Goal: Find specific page/section

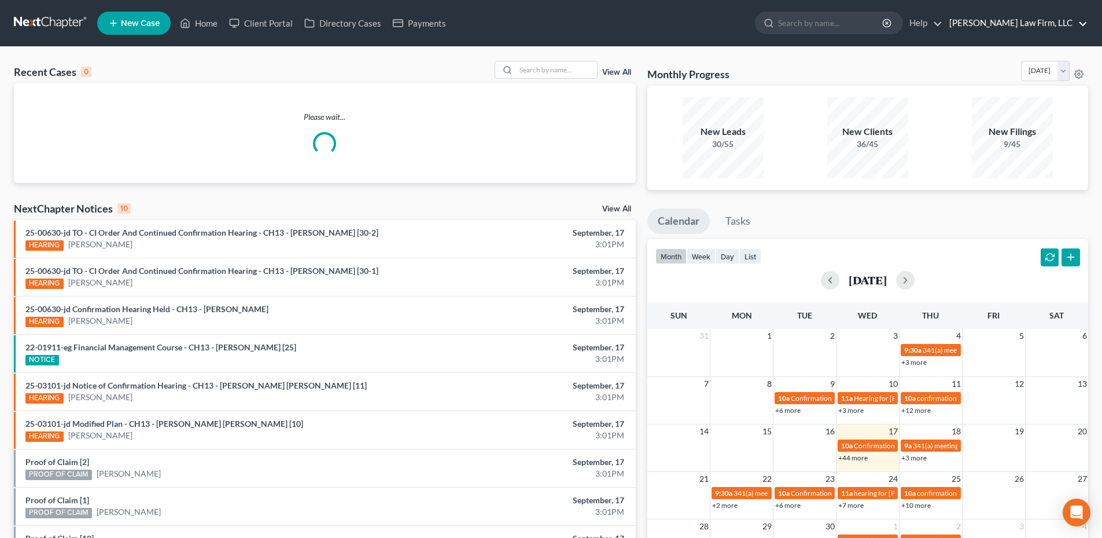
click at [1018, 18] on link "[PERSON_NAME] Law Firm, LLC" at bounding box center [1016, 23] width 144 height 21
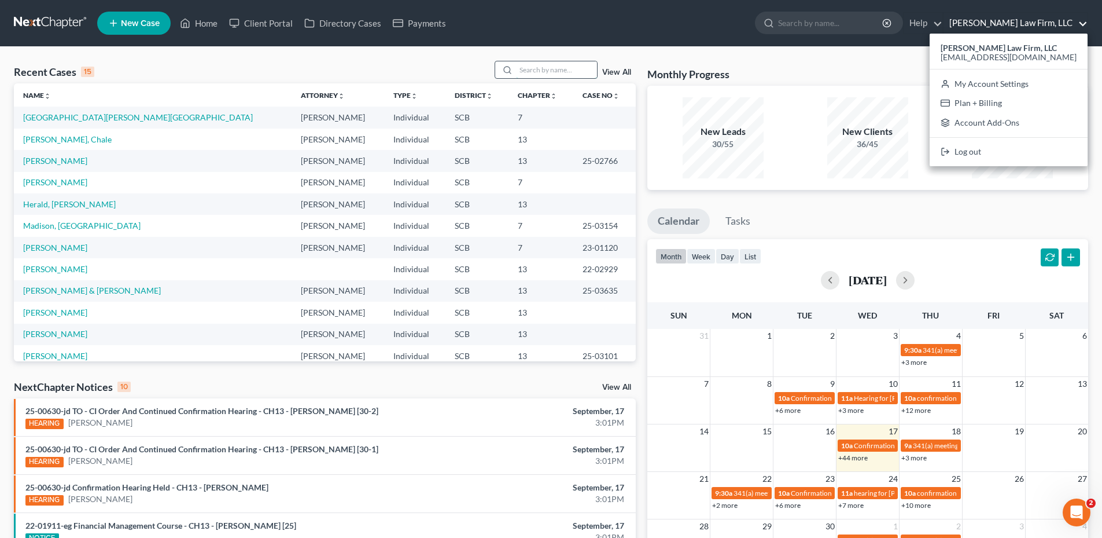
click at [521, 64] on input "search" at bounding box center [556, 69] width 81 height 17
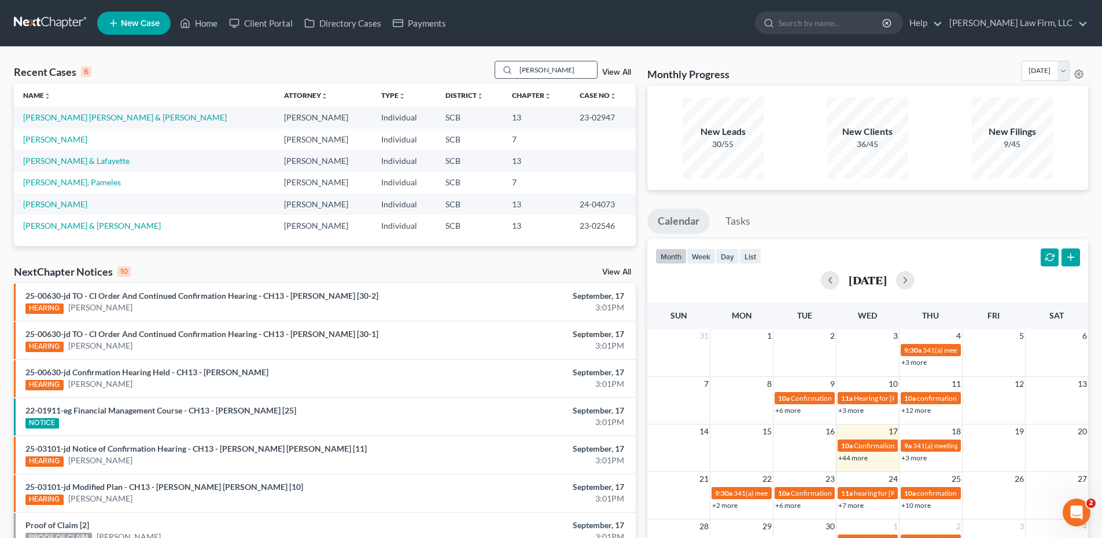
type input "[PERSON_NAME]"
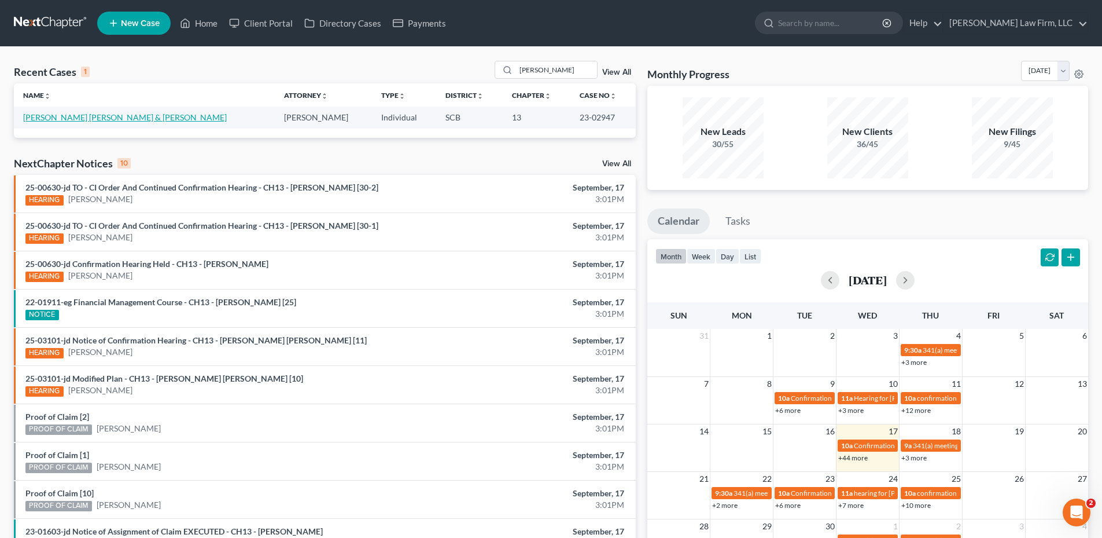
click at [112, 117] on link "[PERSON_NAME] [PERSON_NAME] & [PERSON_NAME]" at bounding box center [125, 117] width 204 height 10
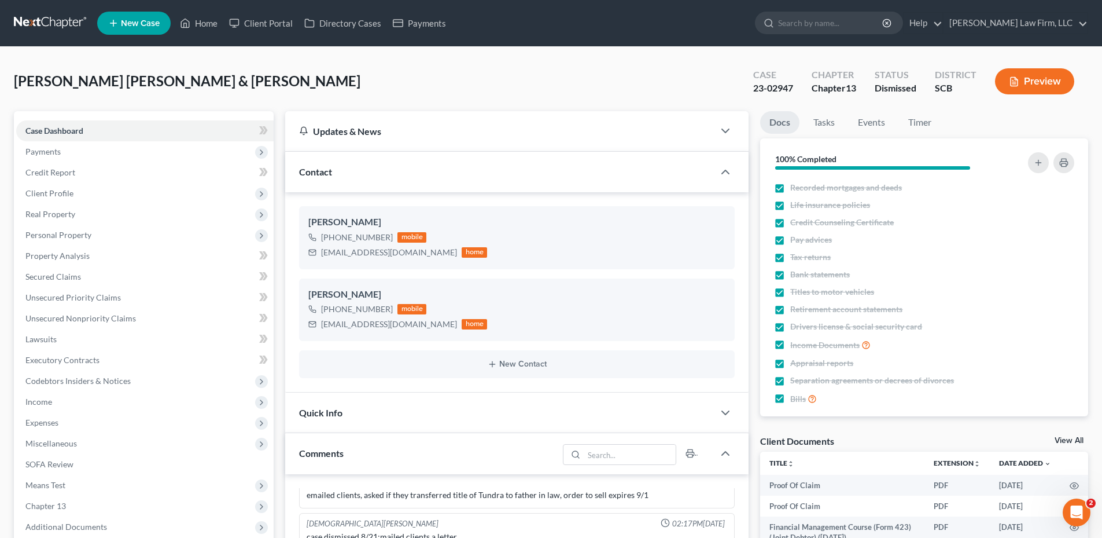
click at [38, 19] on link at bounding box center [51, 23] width 74 height 21
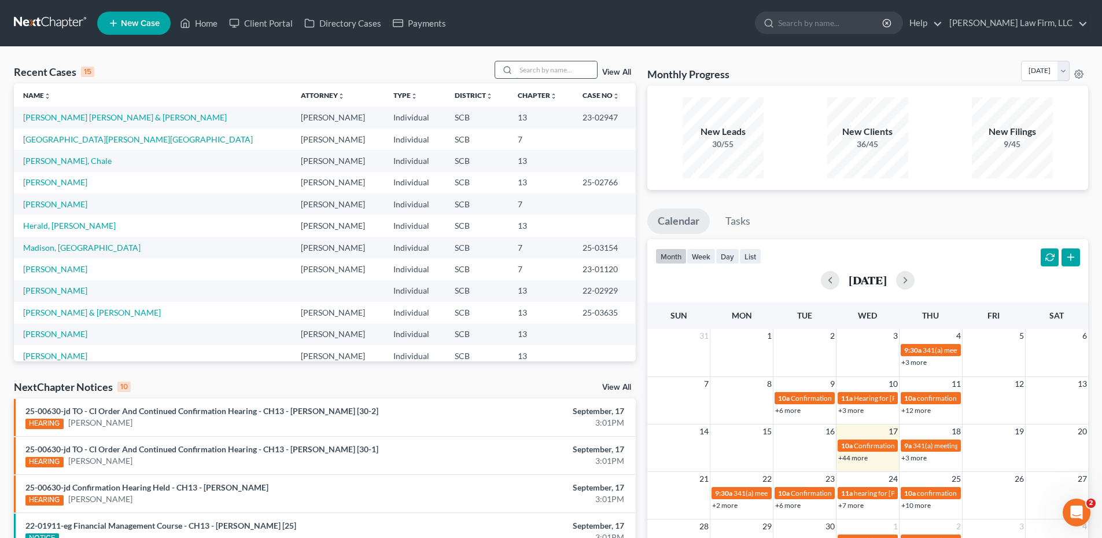
drag, startPoint x: 571, startPoint y: 67, endPoint x: 569, endPoint y: 61, distance: 6.8
click at [564, 65] on input "search" at bounding box center [556, 69] width 81 height 17
type input "s"
type input "davis"
